Goal: Go to known website: Access a specific website the user already knows

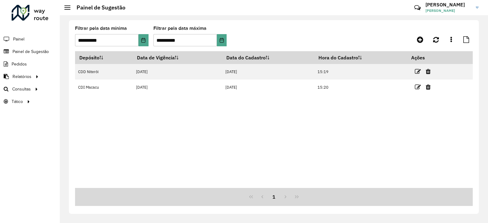
click at [15, 8] on div at bounding box center [30, 13] width 37 height 16
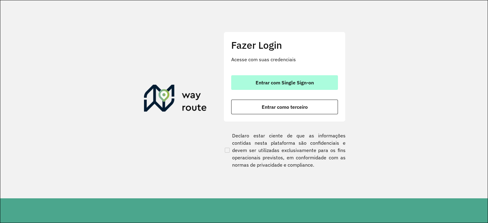
click at [260, 86] on button "Entrar com Single Sign-on" at bounding box center [284, 82] width 107 height 15
